Goal: Task Accomplishment & Management: Use online tool/utility

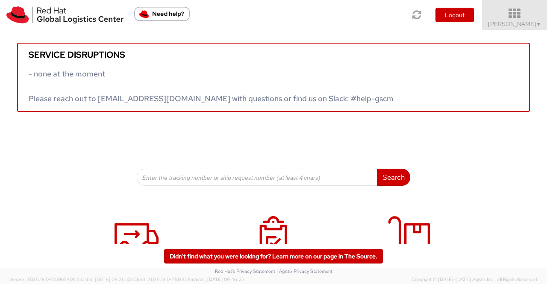
click at [536, 23] on span "▼" at bounding box center [538, 24] width 5 height 7
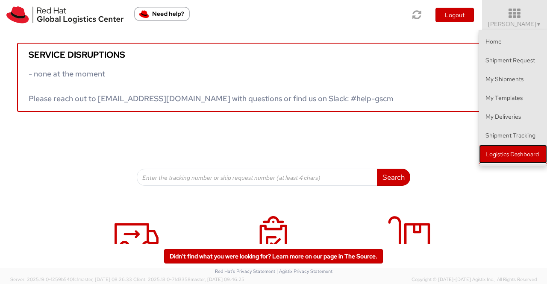
click at [530, 156] on link "Logistics Dashboard" at bounding box center [513, 154] width 68 height 19
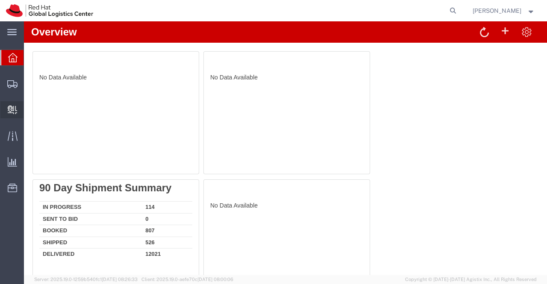
click at [0, 0] on span "Create Delivery" at bounding box center [0, 0] width 0 height 0
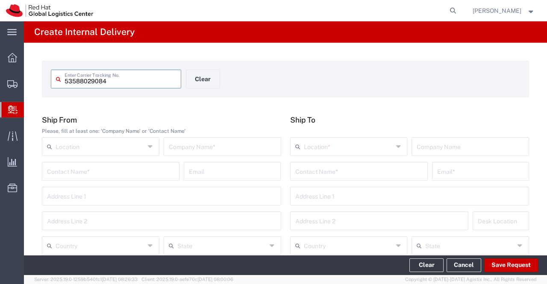
type input "53588029084"
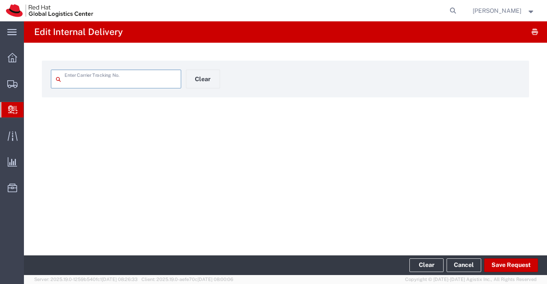
type input "53588029084"
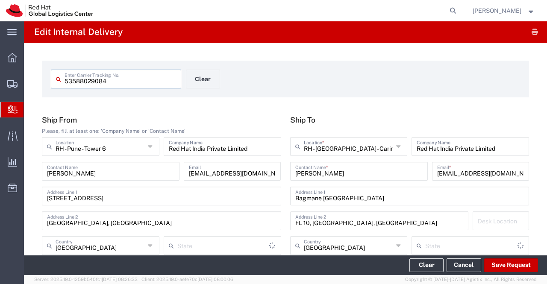
type input "Your Packaging"
type input "Mahārāshtra"
type input "Ground"
type input "[GEOGRAPHIC_DATA]"
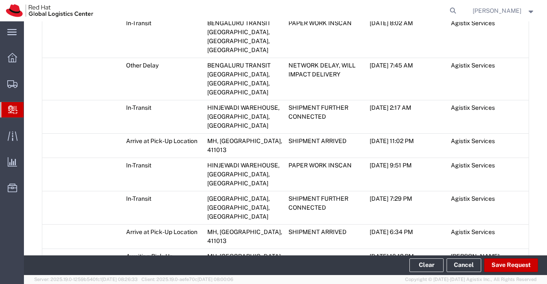
scroll to position [779, 0]
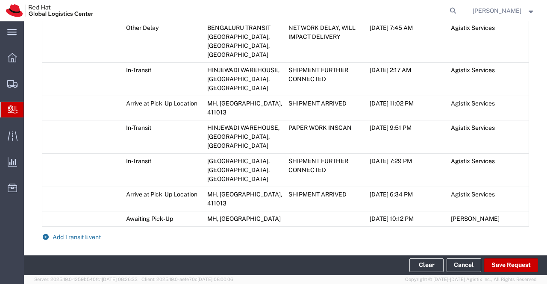
click at [43, 234] on icon at bounding box center [46, 237] width 8 height 6
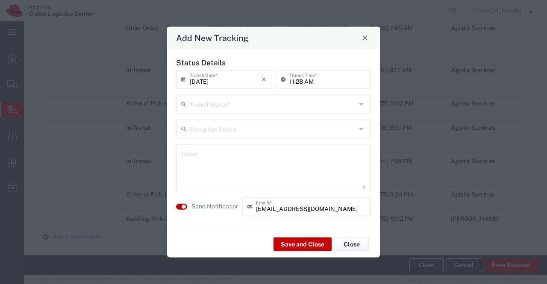
click at [362, 104] on icon at bounding box center [362, 104] width 7 height 14
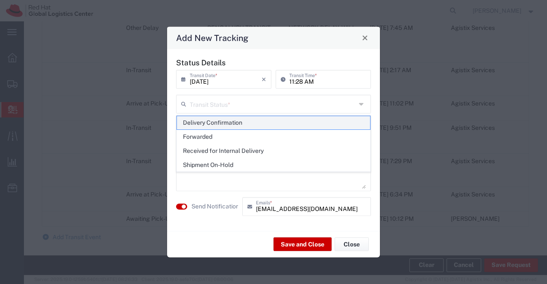
click at [351, 126] on span "Delivery Confirmation" at bounding box center [273, 122] width 193 height 13
type input "Delivery Confirmation"
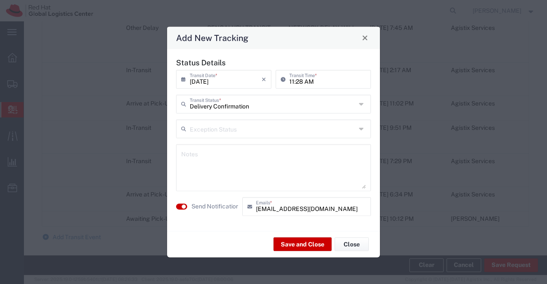
click at [289, 165] on textarea at bounding box center [273, 167] width 184 height 42
paste textarea "Saipramod [PERSON_NAME]."
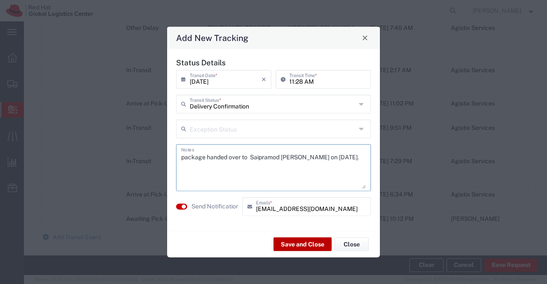
type textarea "package handed over to Saipramod [PERSON_NAME] on [DATE]."
click at [290, 243] on button "Save and Close" at bounding box center [302, 244] width 58 height 14
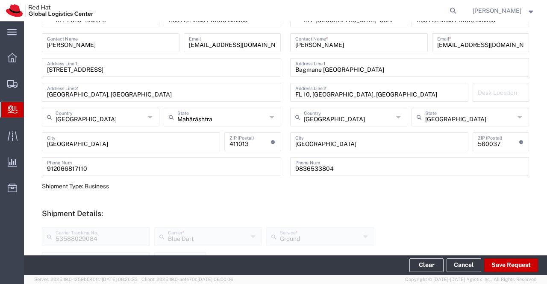
scroll to position [0, 0]
